Goal: Transaction & Acquisition: Purchase product/service

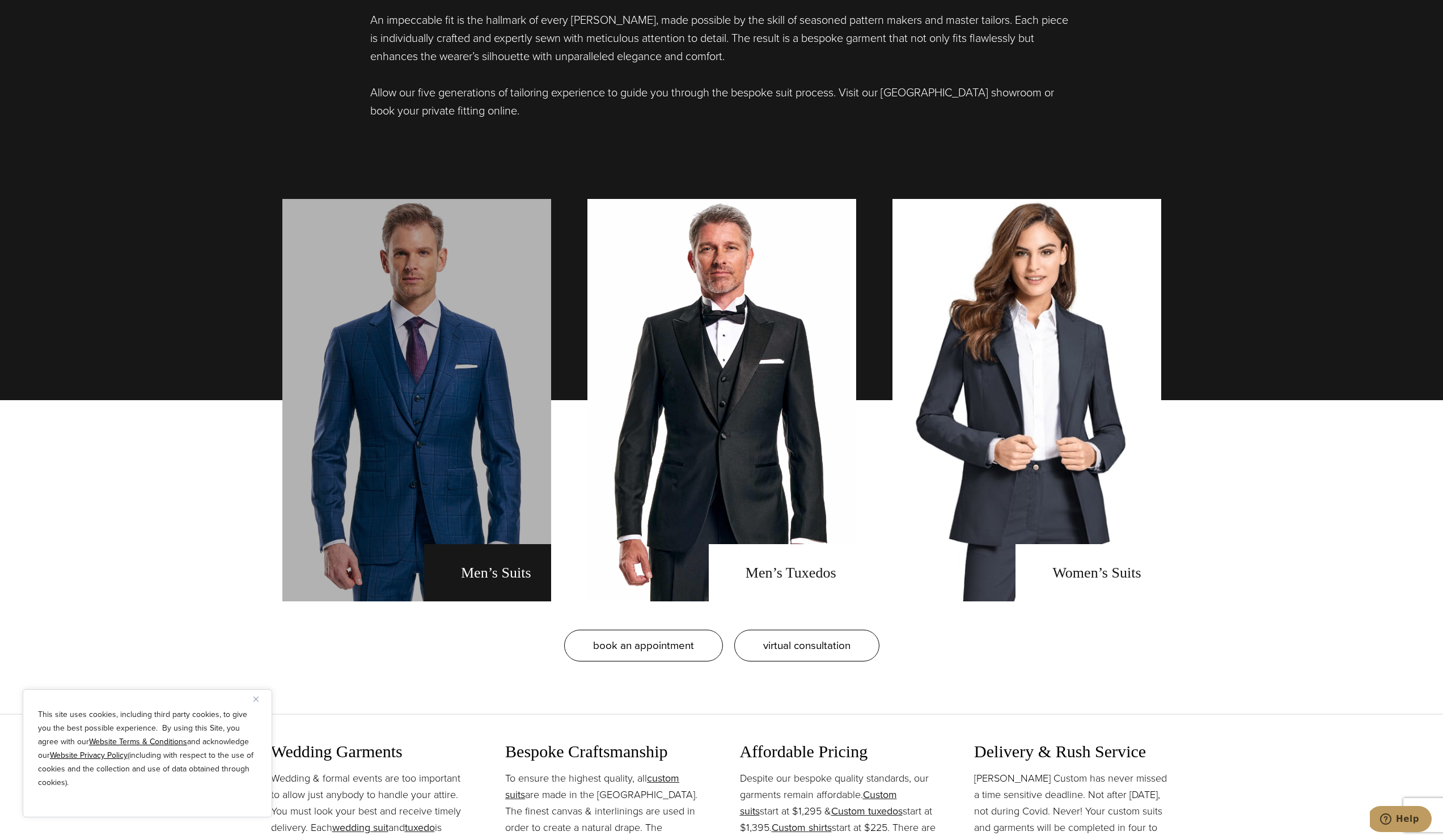
scroll to position [1025, 0]
click at [469, 332] on link "men's suits" at bounding box center [417, 399] width 269 height 402
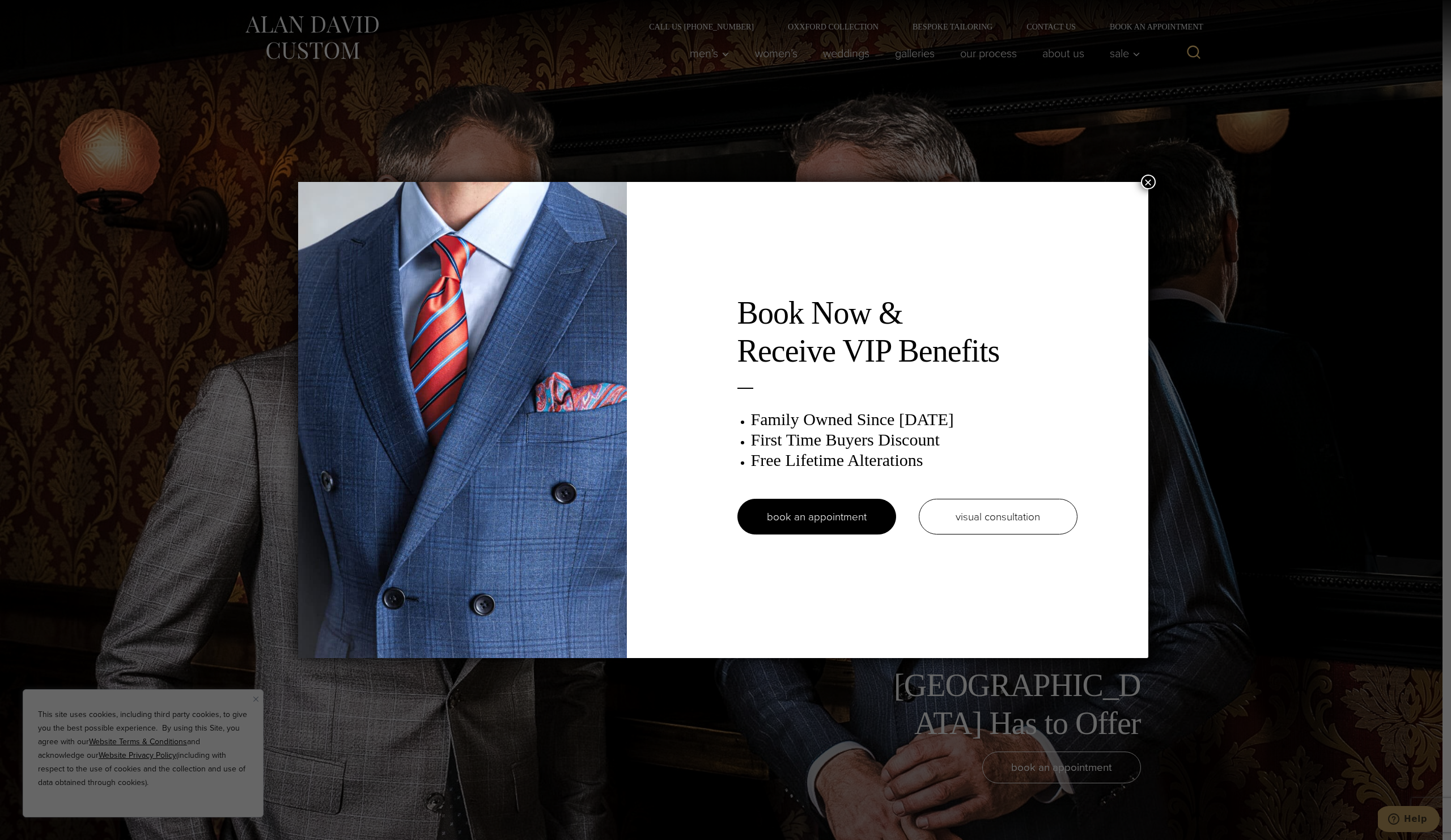
click at [1148, 180] on button "×" at bounding box center [1148, 182] width 15 height 15
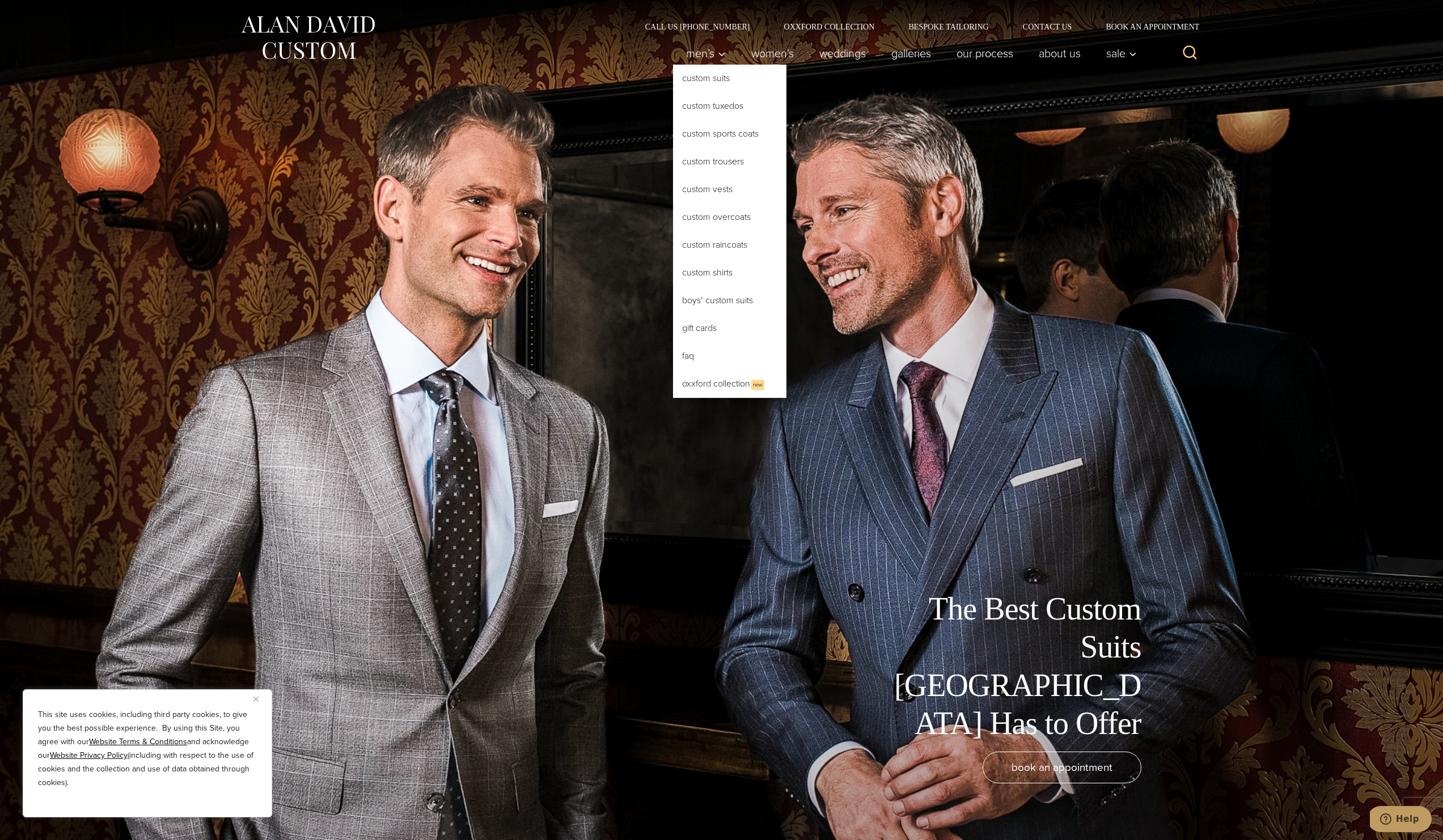
click at [695, 79] on link "Custom Suits" at bounding box center [730, 79] width 114 height 27
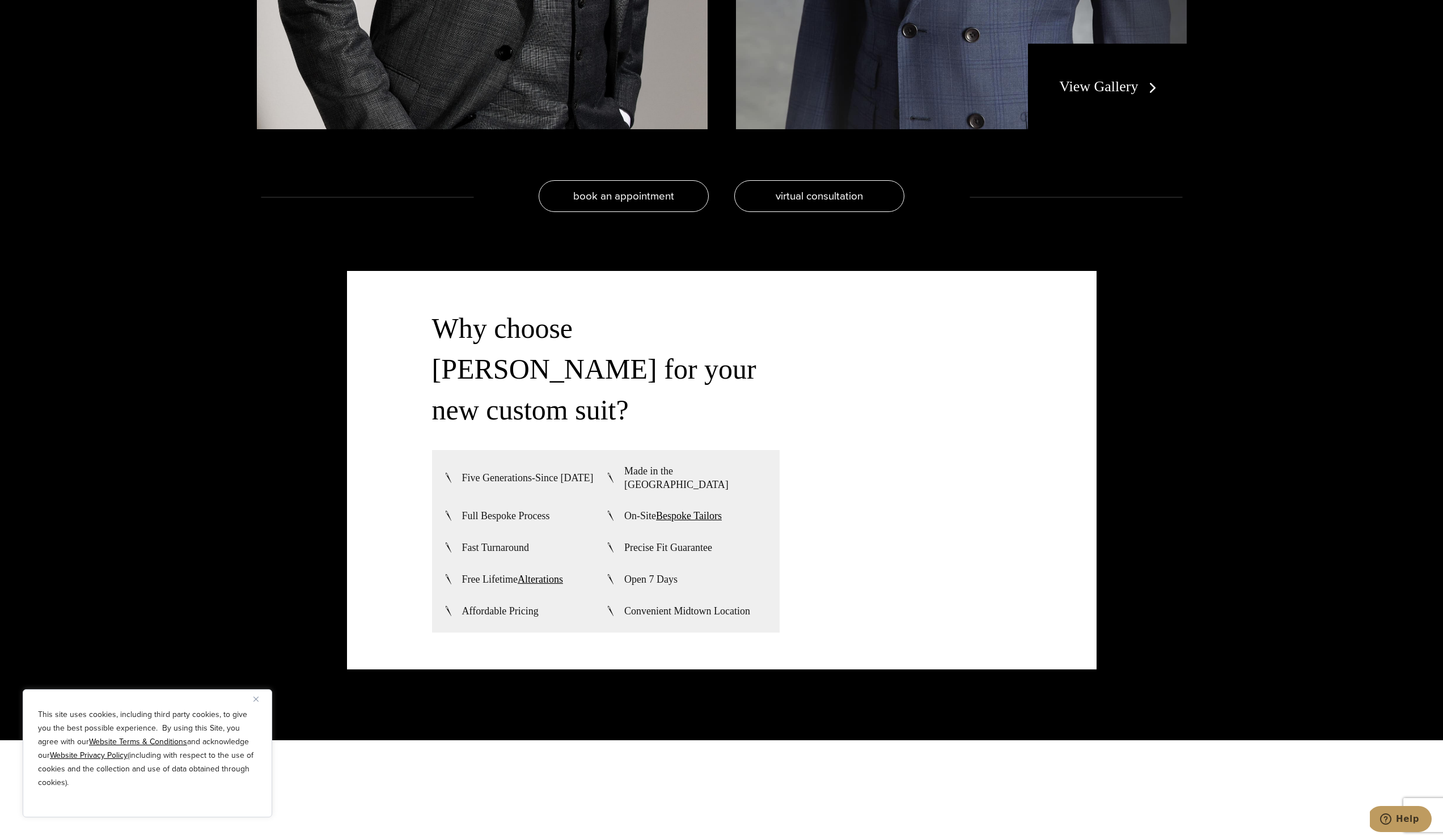
scroll to position [3015, 0]
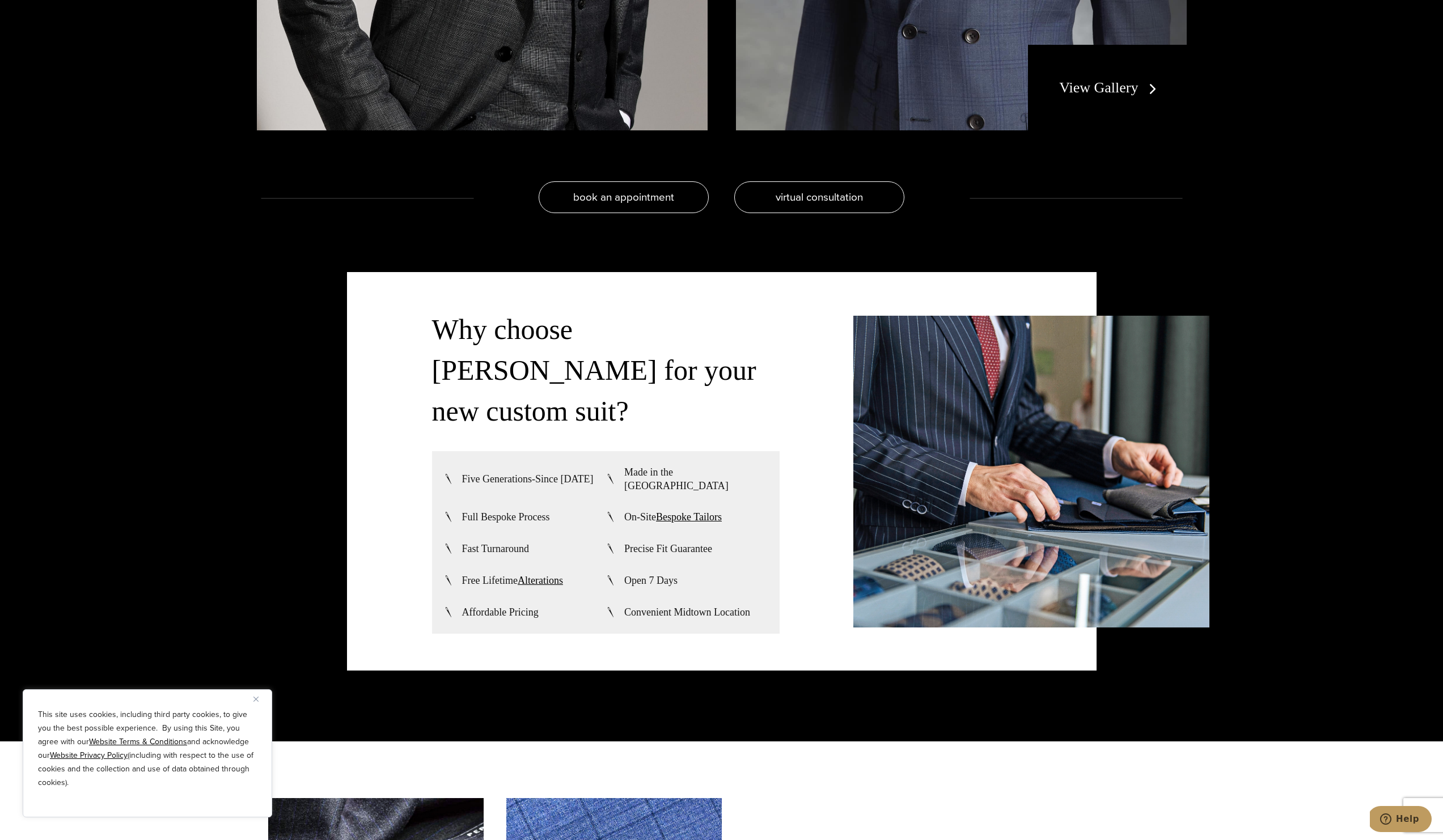
click at [1089, 83] on link "View Gallery" at bounding box center [1110, 87] width 102 height 16
